Goal: Information Seeking & Learning: Find specific fact

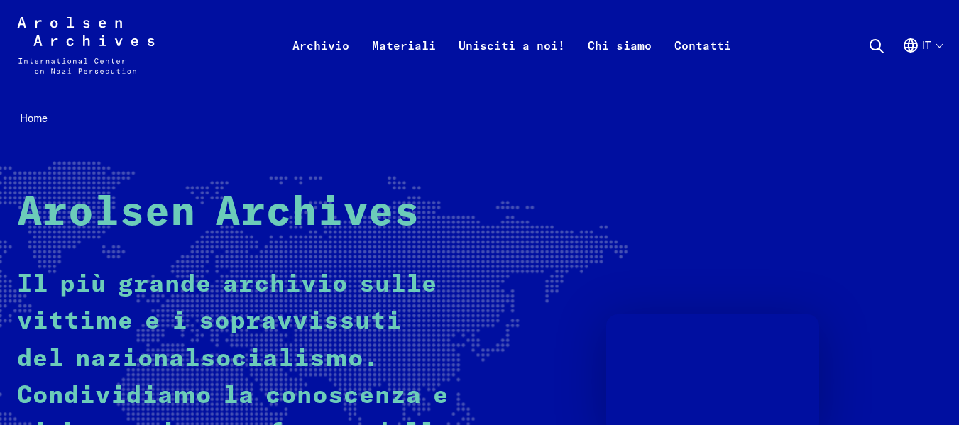
click at [872, 43] on icon at bounding box center [876, 46] width 17 height 17
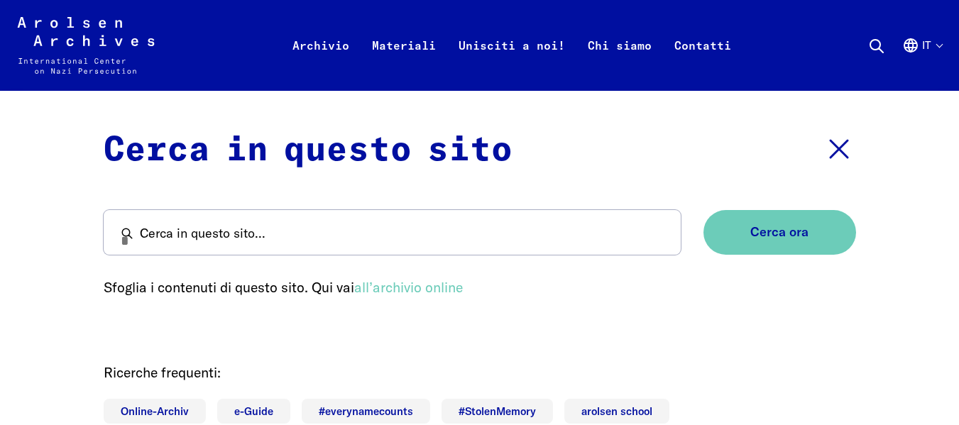
click at [836, 149] on icon at bounding box center [839, 149] width 34 height 34
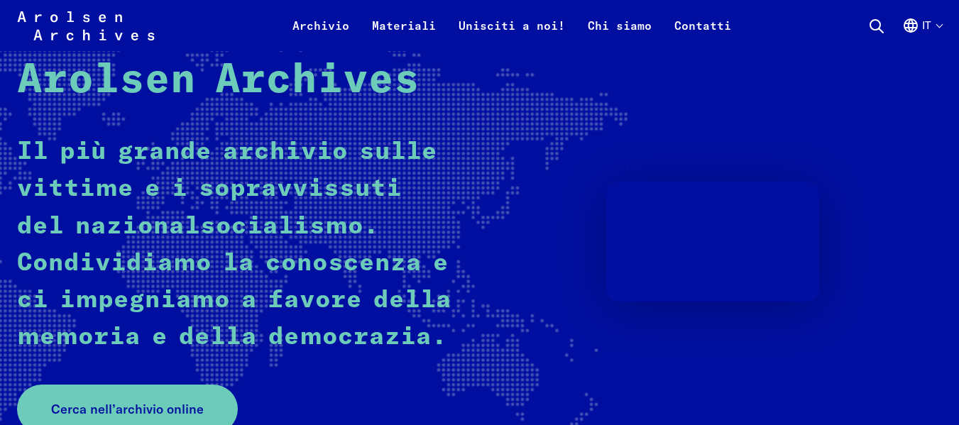
scroll to position [426, 0]
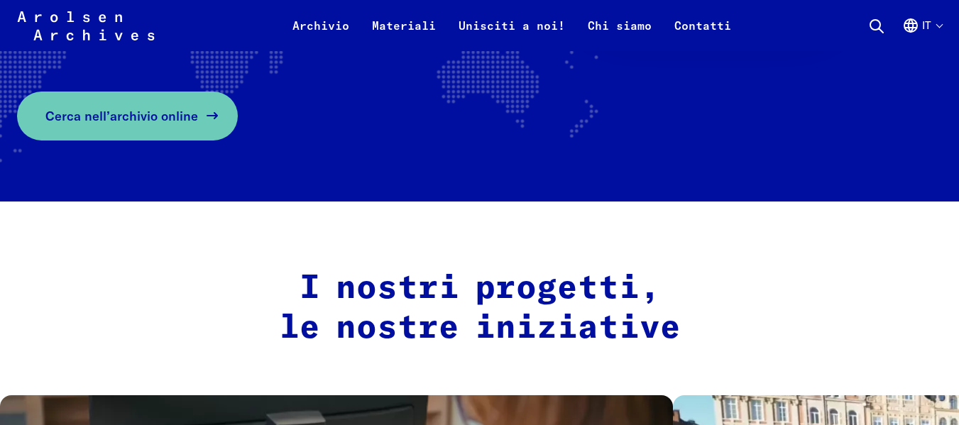
click at [143, 98] on link "Cerca nell’archivio online" at bounding box center [127, 116] width 221 height 49
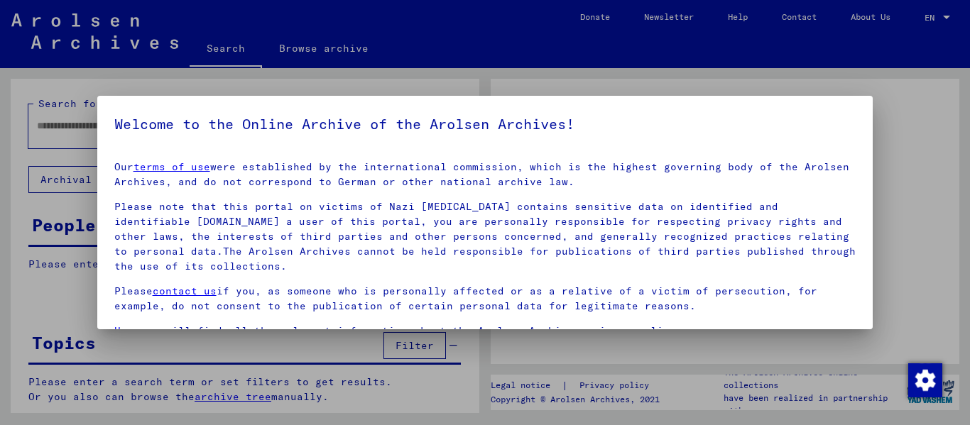
click at [229, 123] on h5 "Welcome to the Online Archive of the Arolsen Archives!" at bounding box center [485, 124] width 742 height 23
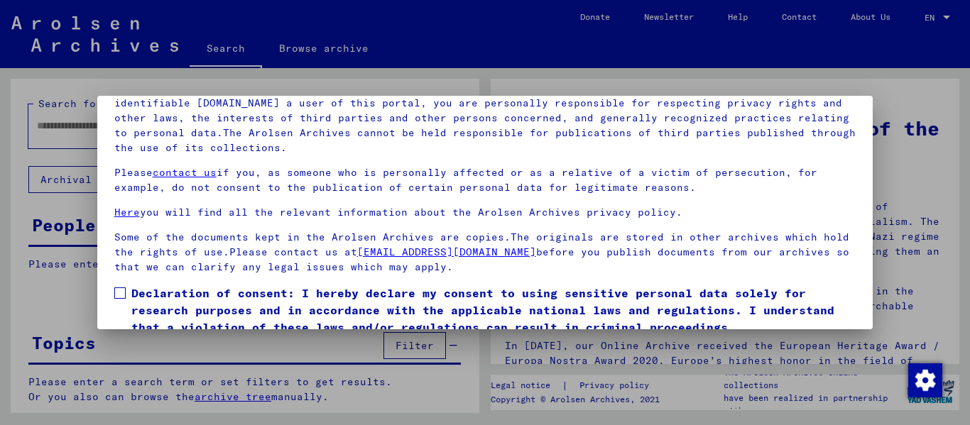
scroll to position [114, 0]
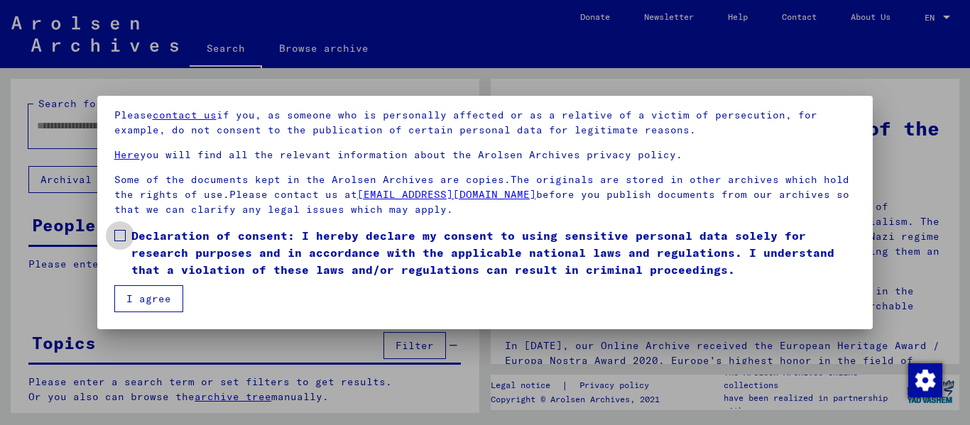
click at [121, 232] on span at bounding box center [119, 235] width 11 height 11
click at [141, 295] on button "I agree" at bounding box center [148, 298] width 69 height 27
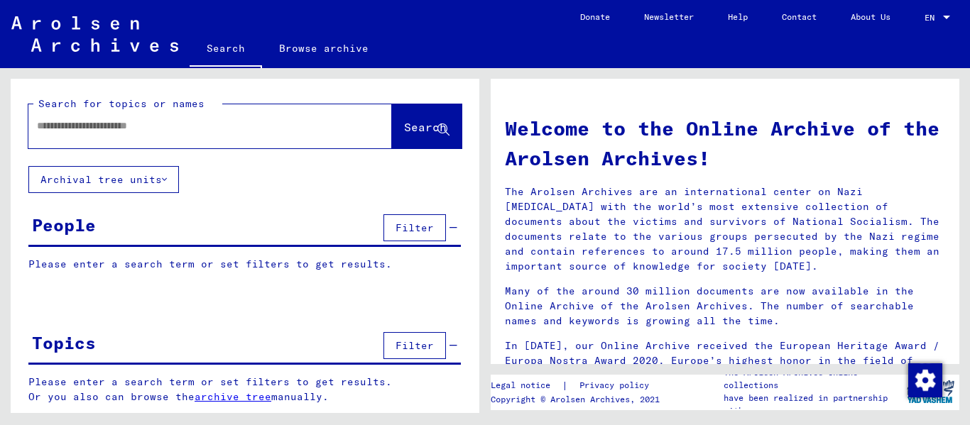
click at [165, 132] on input "text" at bounding box center [193, 126] width 312 height 15
click at [404, 127] on span "Search" at bounding box center [425, 127] width 43 height 14
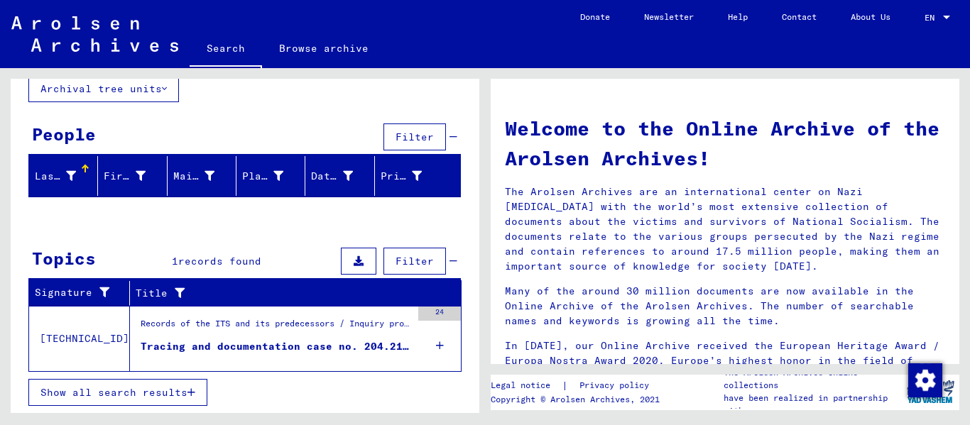
scroll to position [92, 0]
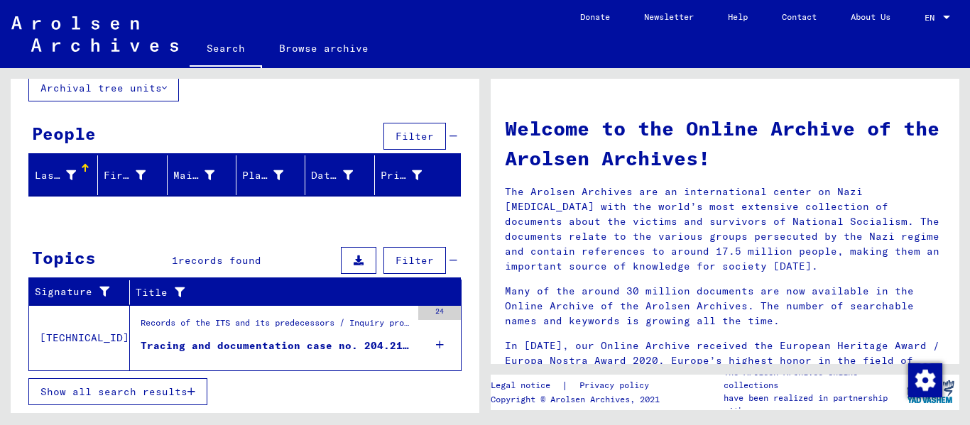
click at [348, 344] on div "Tracing and documentation case no. 204.215 for [PERSON_NAME] born [DEMOGRAPHIC_…" at bounding box center [276, 346] width 271 height 15
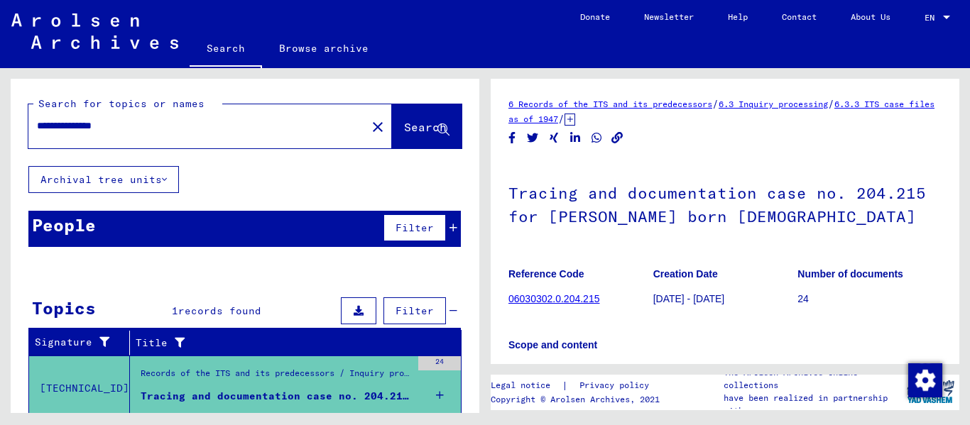
drag, startPoint x: 87, startPoint y: 129, endPoint x: 225, endPoint y: 141, distance: 138.9
click at [209, 135] on div "**********" at bounding box center [192, 126] width 329 height 32
click at [407, 130] on span "Search" at bounding box center [425, 127] width 43 height 14
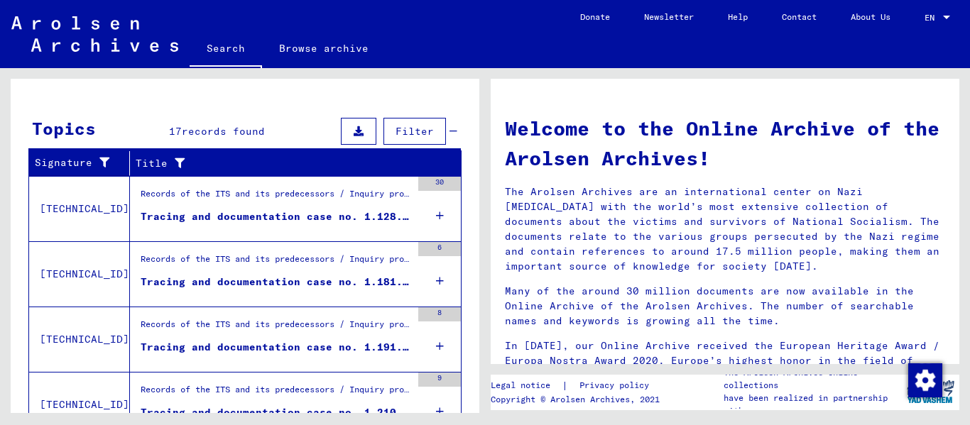
scroll to position [170, 0]
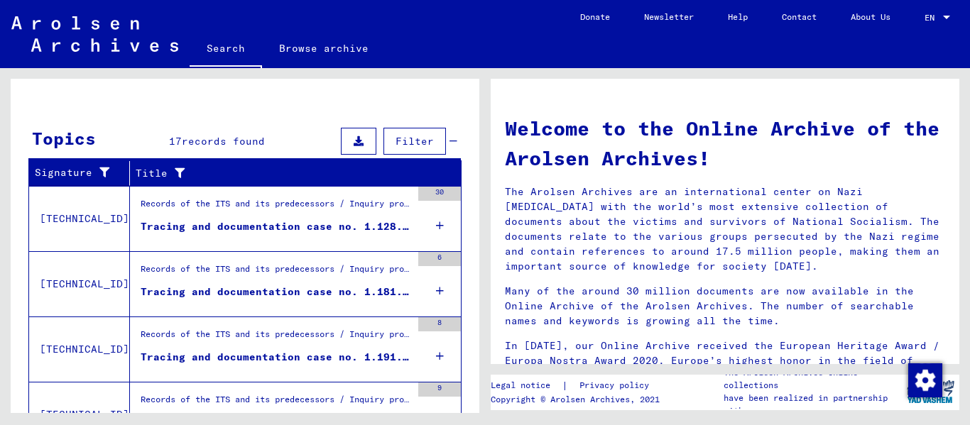
click at [280, 292] on div "Tracing and documentation case no. 1.181.381 for [PERSON_NAME] born [DEMOGRAPHI…" at bounding box center [276, 292] width 271 height 15
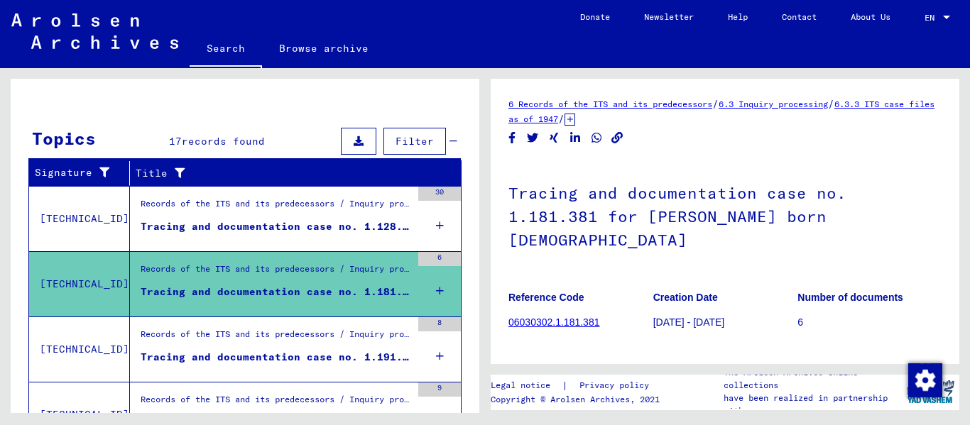
click at [298, 354] on div "Tracing and documentation case no. 1.191.825 for [PERSON_NAME] born [DEMOGRAPHI…" at bounding box center [276, 357] width 271 height 15
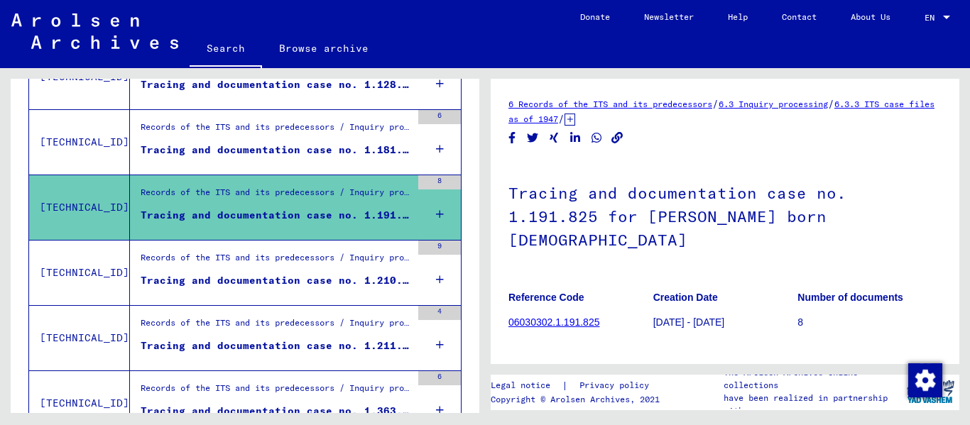
click at [291, 276] on div "Tracing and documentation case no. 1.210.139 for [PERSON_NAME] born [DEMOGRAPHI…" at bounding box center [276, 280] width 271 height 15
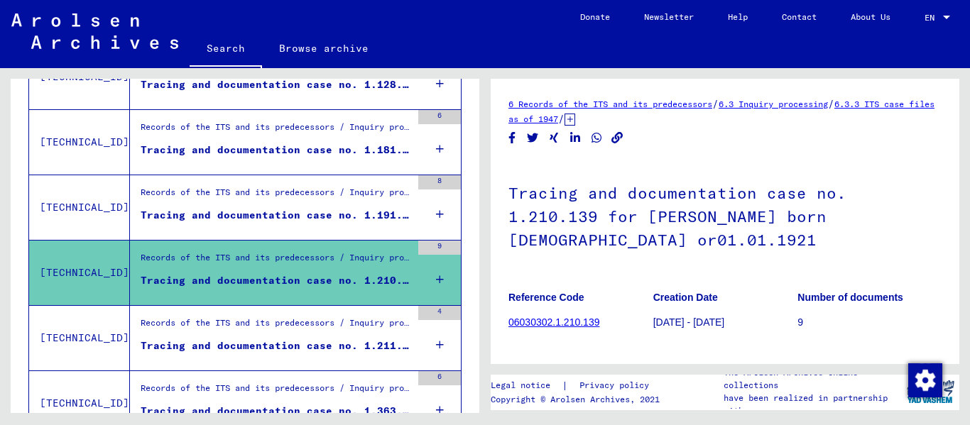
click at [309, 342] on div "Tracing and documentation case no. 1.211.376 for [PERSON_NAME] born [DEMOGRAPHI…" at bounding box center [276, 346] width 271 height 15
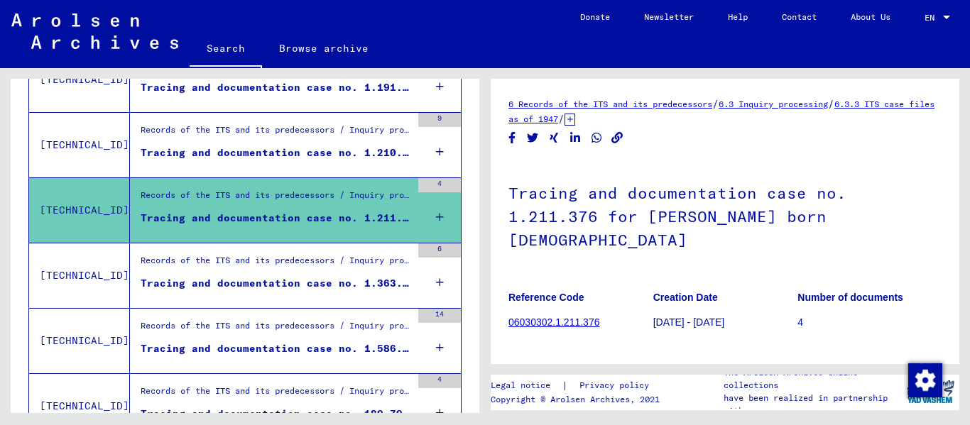
scroll to position [454, 0]
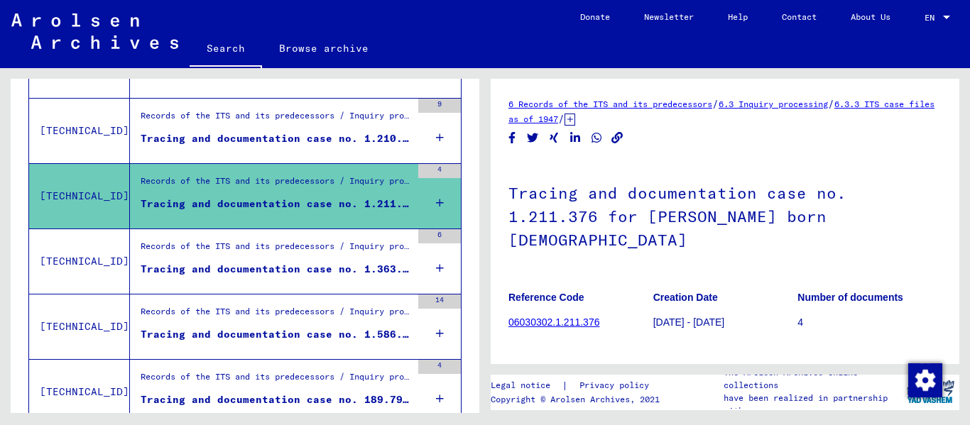
click at [307, 264] on div "Tracing and documentation case no. 1.363.073 for [PERSON_NAME][DEMOGRAPHIC_DATA…" at bounding box center [276, 269] width 271 height 15
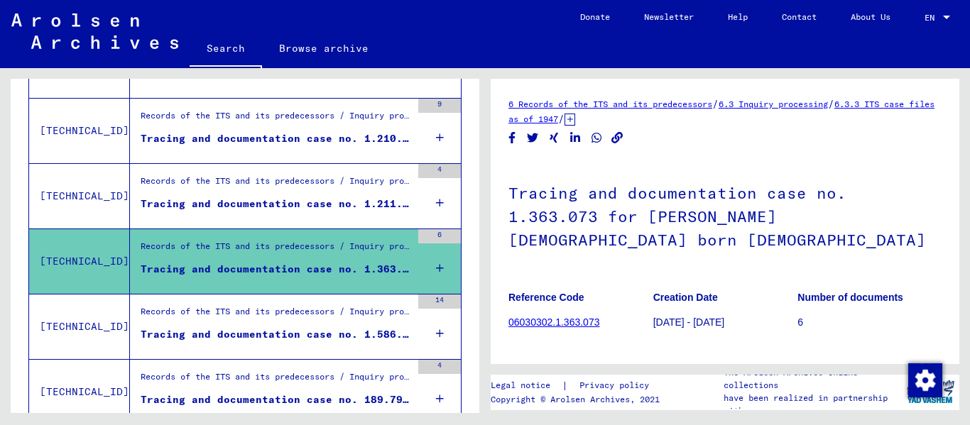
click at [331, 335] on div "Tracing and documentation case no. 1.586.393 for [PERSON_NAME] born [DEMOGRAPHI…" at bounding box center [276, 334] width 271 height 15
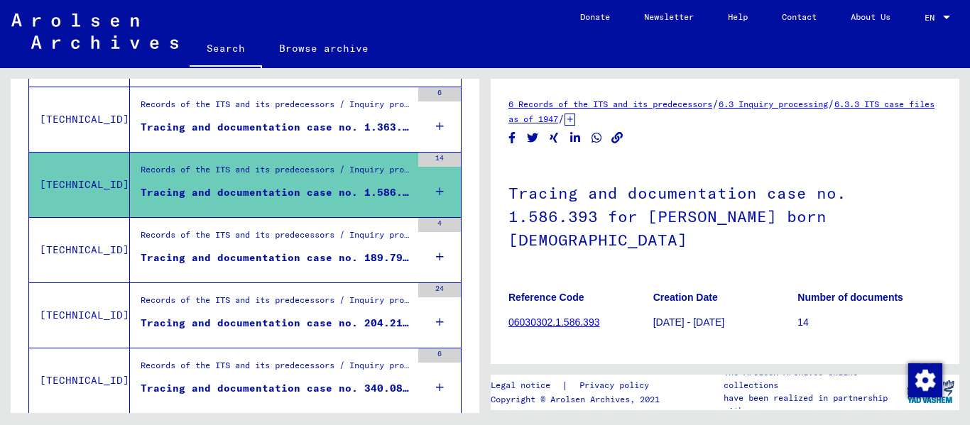
click at [292, 239] on div "Records of the ITS and its predecessors / Inquiry processing / ITS case files a…" at bounding box center [276, 239] width 271 height 20
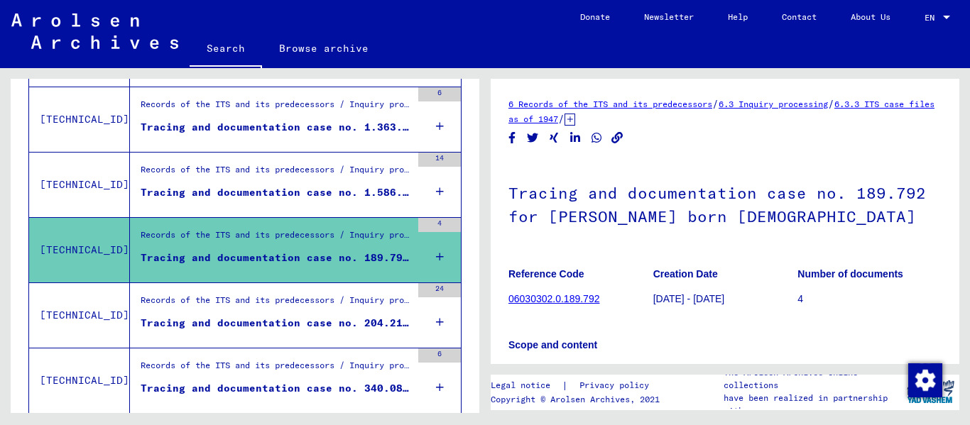
click at [316, 325] on div "Tracing and documentation case no. 204.215 for [PERSON_NAME] born [DEMOGRAPHIC_…" at bounding box center [276, 323] width 271 height 15
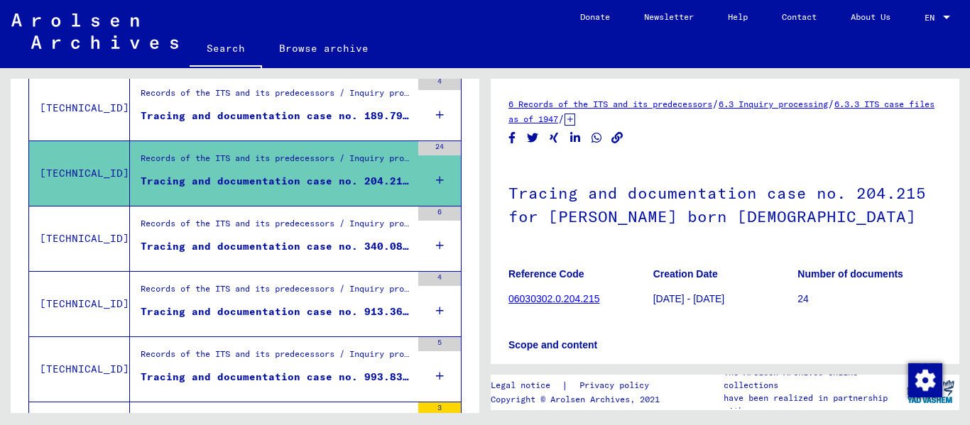
click at [289, 249] on div "Tracing and documentation case no. 340.081 for [PERSON_NAME] born [DEMOGRAPHIC_…" at bounding box center [276, 246] width 271 height 15
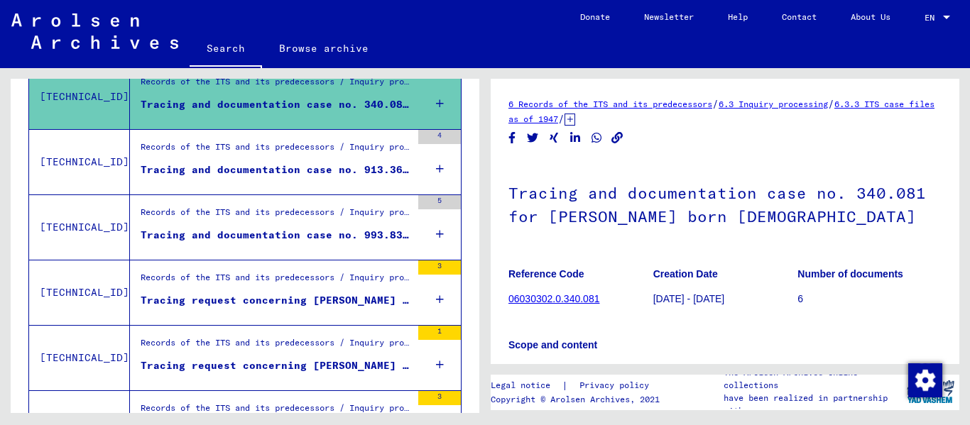
click at [259, 178] on figure "Tracing and documentation case no. 913.361 for [PERSON_NAME] born [DEMOGRAPHIC_…" at bounding box center [276, 173] width 271 height 21
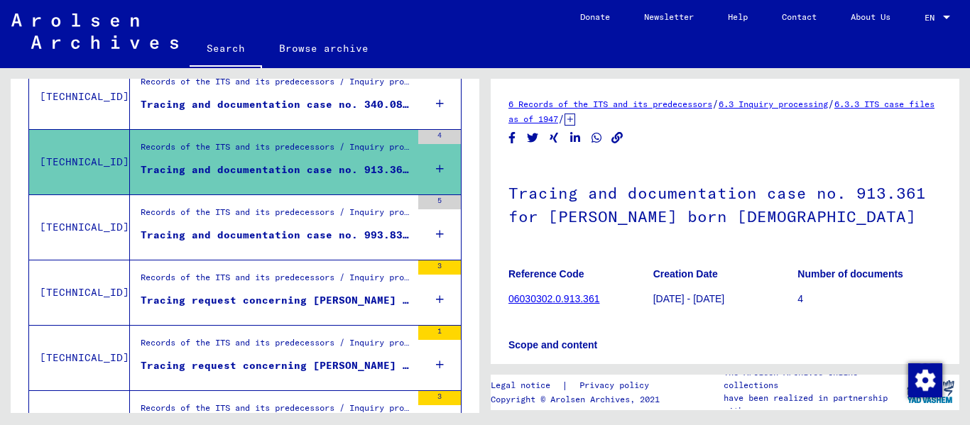
click at [282, 233] on div "Tracing and documentation case no. 993.832 for [PERSON_NAME] born [DEMOGRAPHIC_…" at bounding box center [276, 235] width 271 height 15
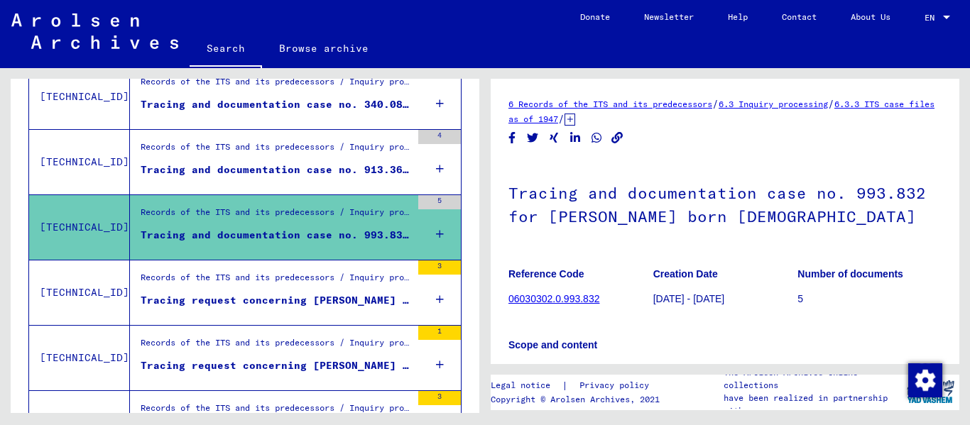
click at [290, 285] on div "Records of the ITS and its predecessors / Inquiry processing / ITS case files a…" at bounding box center [276, 281] width 271 height 20
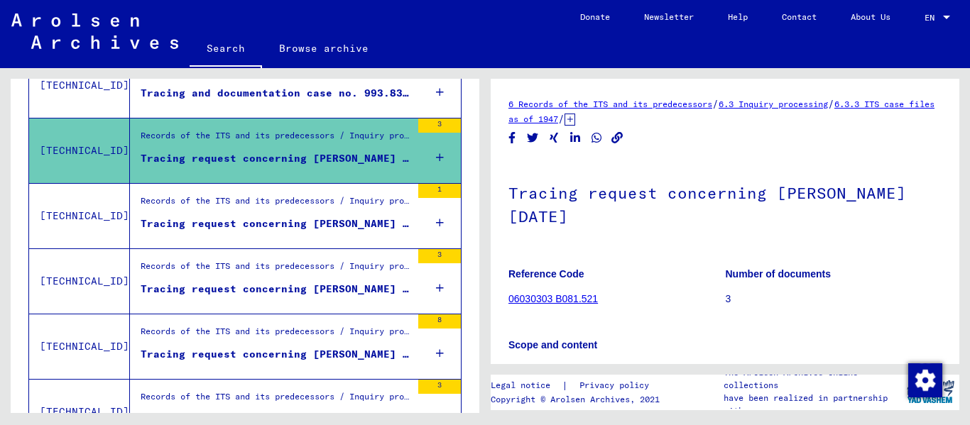
click at [276, 222] on div "Tracing request concerning [PERSON_NAME] [DATE]" at bounding box center [276, 224] width 271 height 15
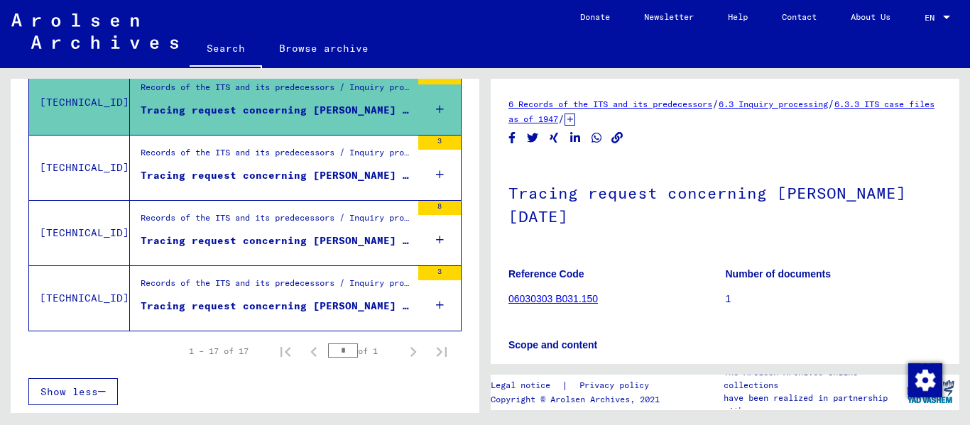
click at [243, 167] on figure "Records of the ITS and its predecessors / Inquiry processing / ITS case files a…" at bounding box center [276, 156] width 271 height 21
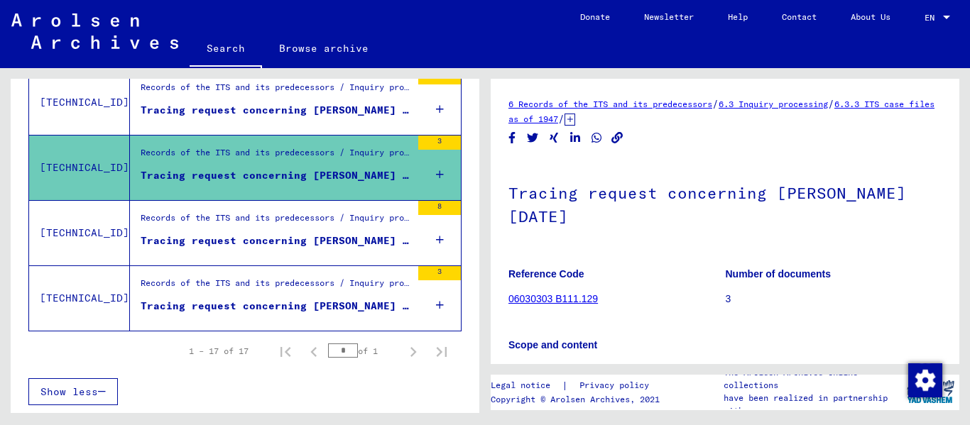
click at [257, 225] on div "Records of the ITS and its predecessors / Inquiry processing / ITS case files a…" at bounding box center [276, 222] width 271 height 20
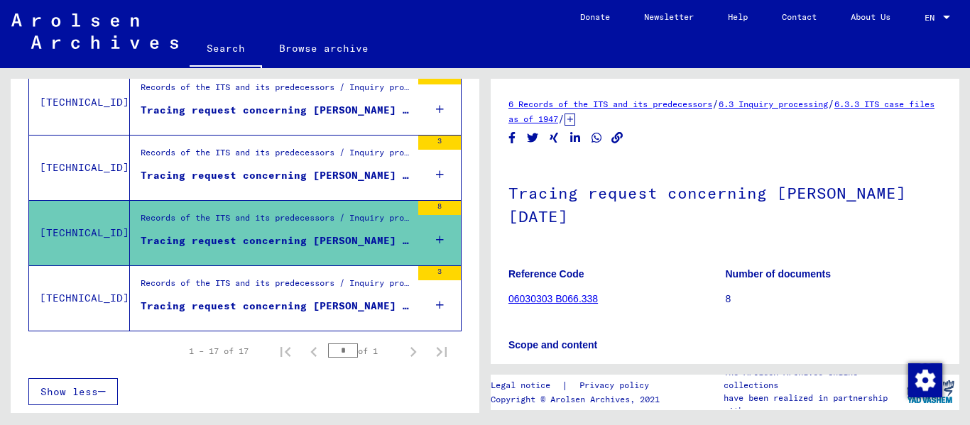
click at [277, 293] on div "Records of the ITS and its predecessors / Inquiry processing / ITS case files a…" at bounding box center [276, 287] width 271 height 20
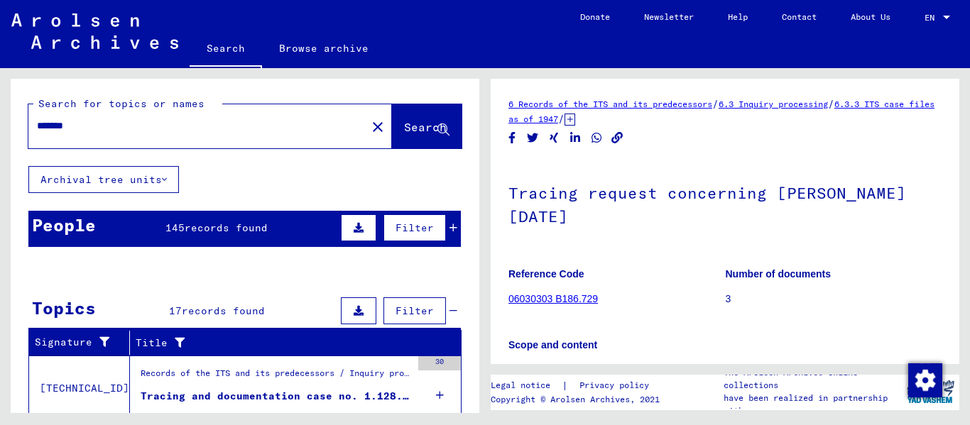
click at [110, 128] on input "*******" at bounding box center [197, 126] width 321 height 15
type input "**********"
click at [404, 124] on span "Search" at bounding box center [425, 127] width 43 height 14
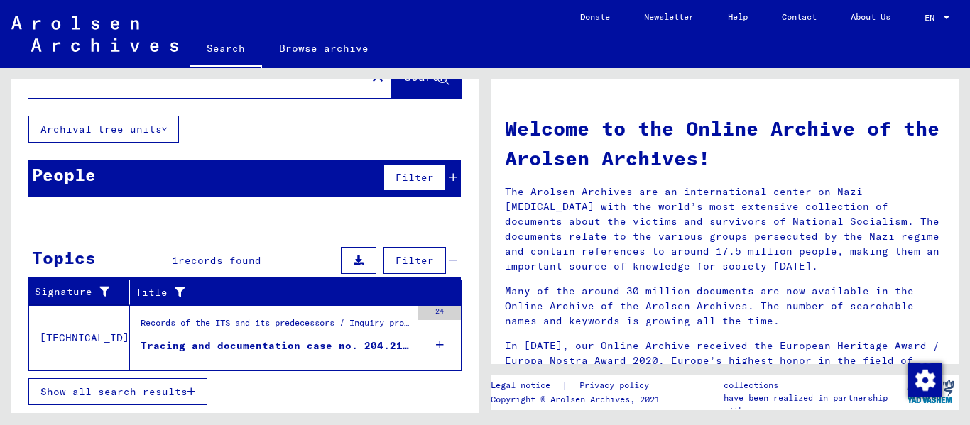
click at [212, 339] on div "Tracing and documentation case no. 204.215 for [PERSON_NAME] born [DEMOGRAPHIC_…" at bounding box center [276, 346] width 271 height 15
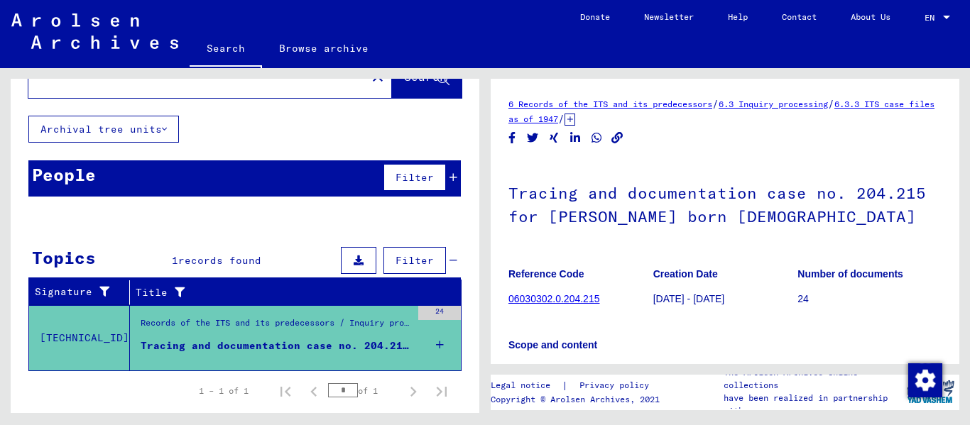
click at [569, 300] on link "06030302.0.204.215" at bounding box center [553, 298] width 91 height 11
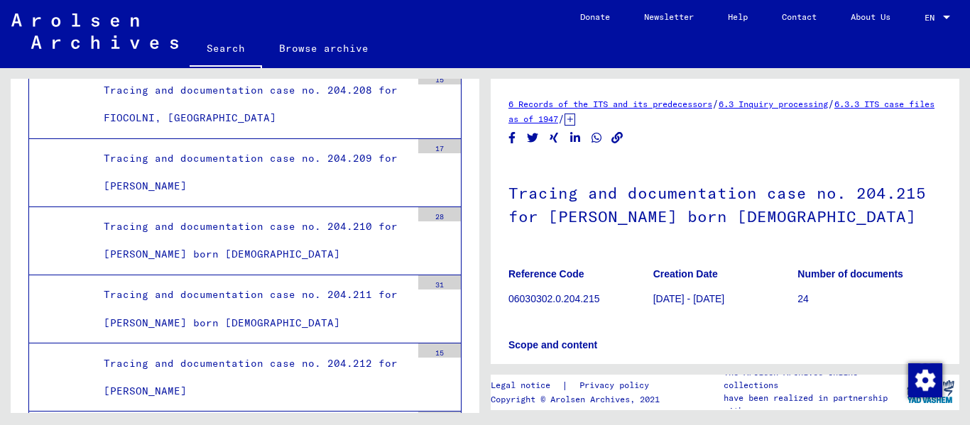
scroll to position [142, 0]
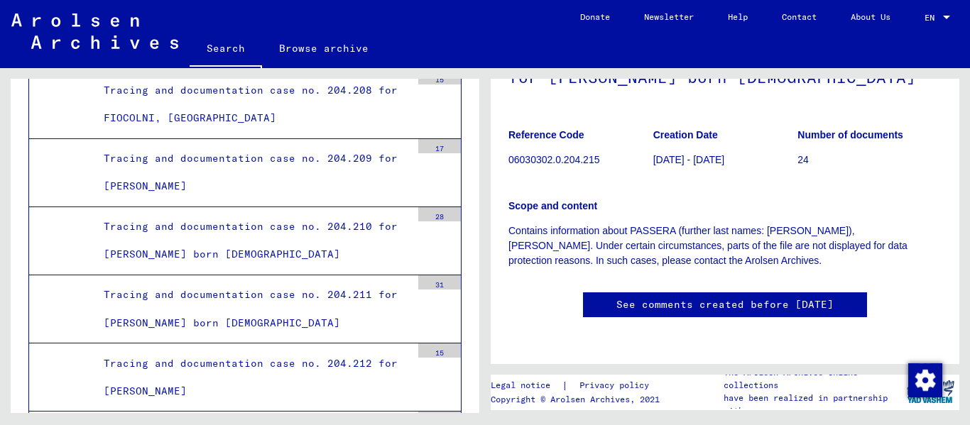
click at [660, 302] on link "See comments created before [DATE]" at bounding box center [724, 304] width 217 height 15
